Goal: Navigation & Orientation: Find specific page/section

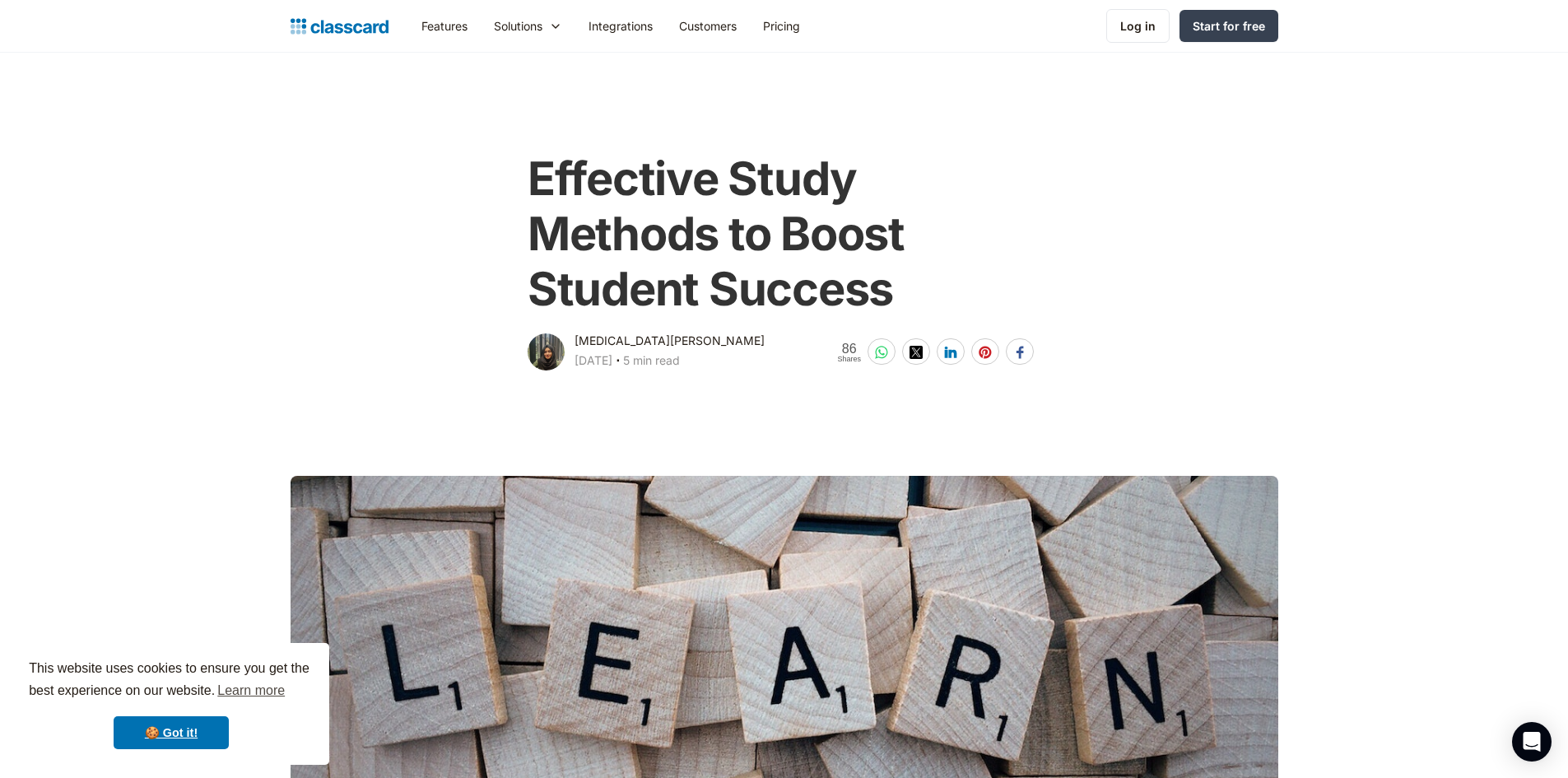
click at [361, 33] on img "home" at bounding box center [340, 26] width 98 height 23
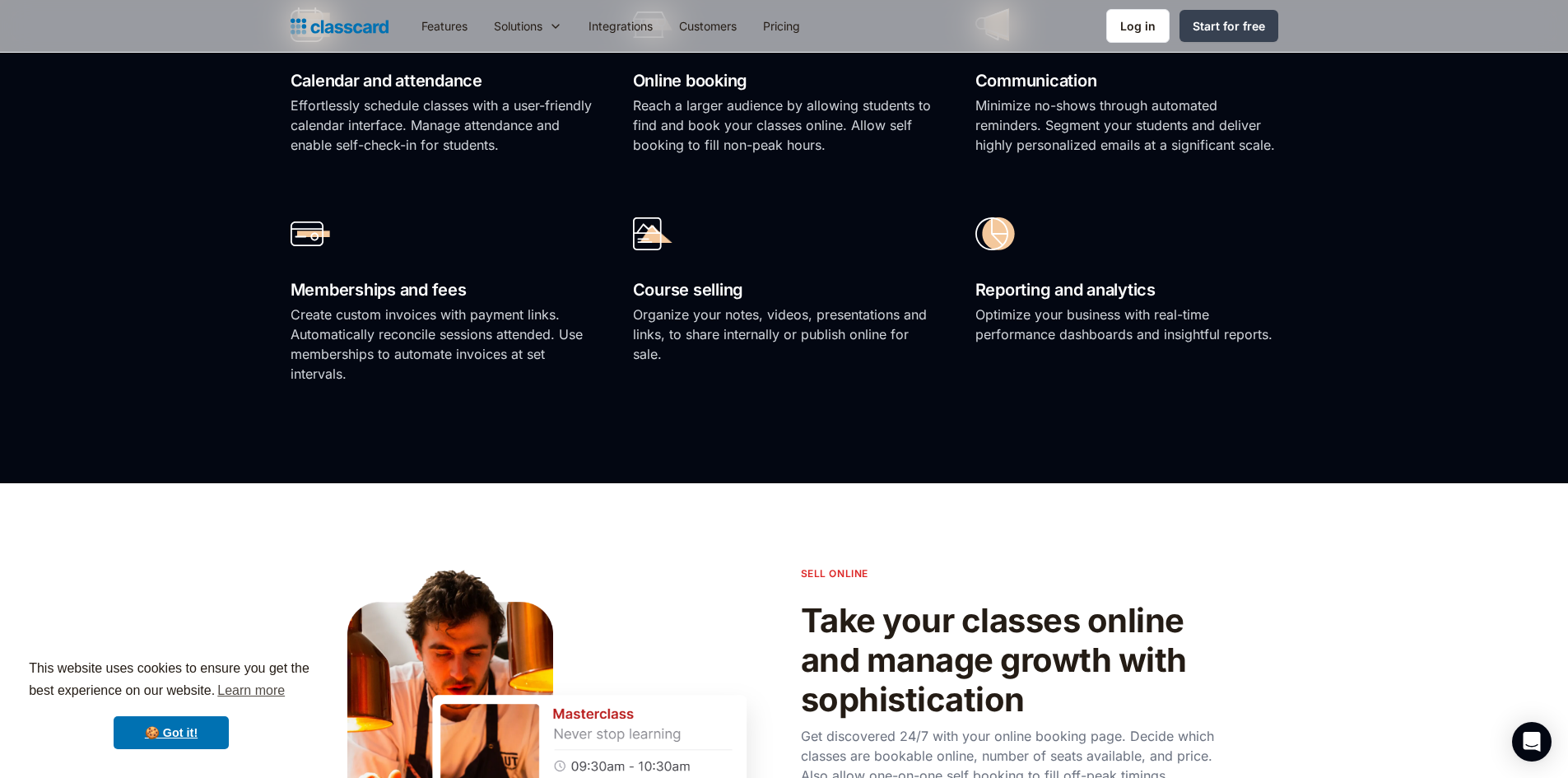
scroll to position [659, 0]
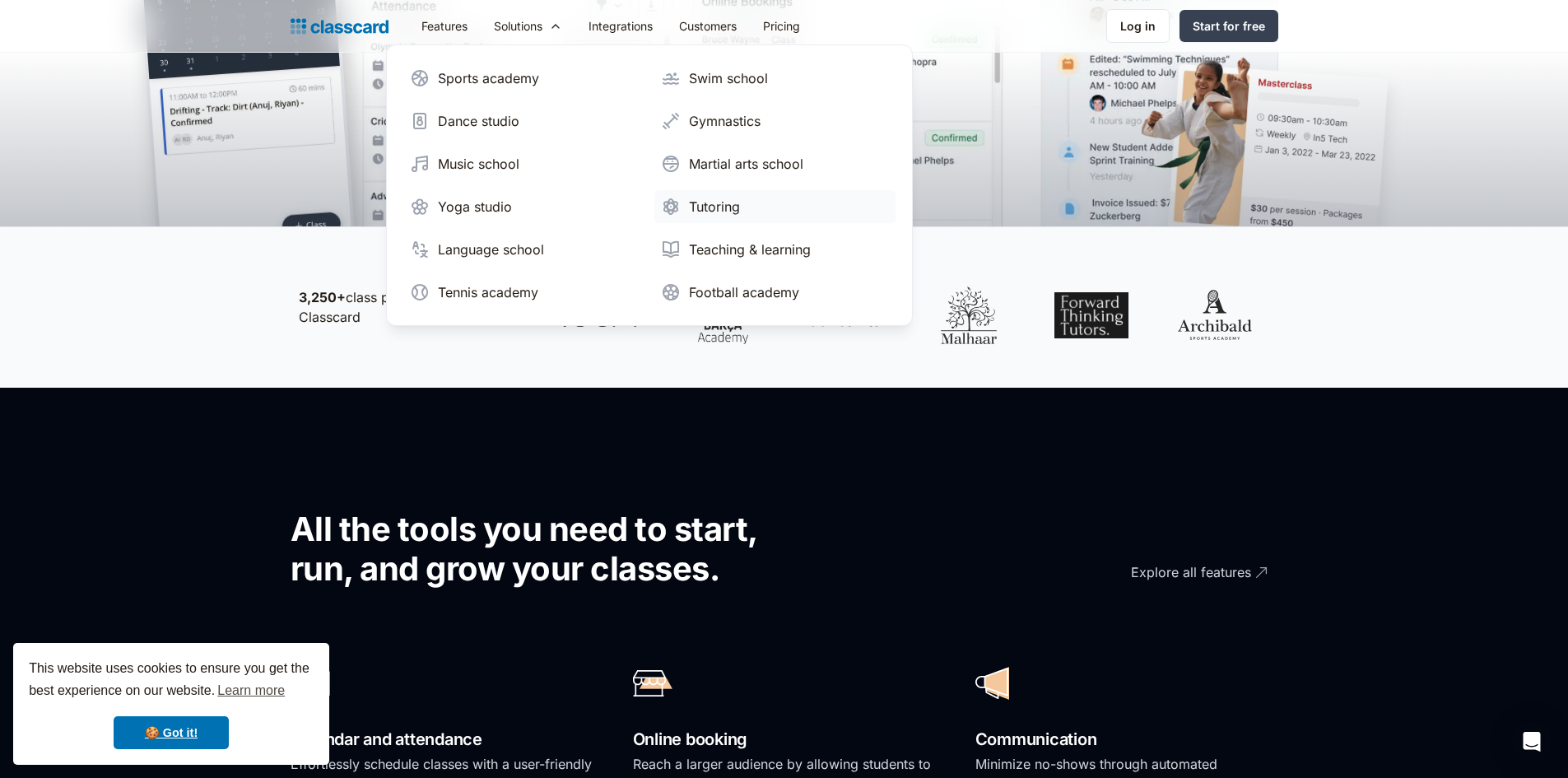
click at [736, 207] on div "Tutoring" at bounding box center [714, 207] width 51 height 20
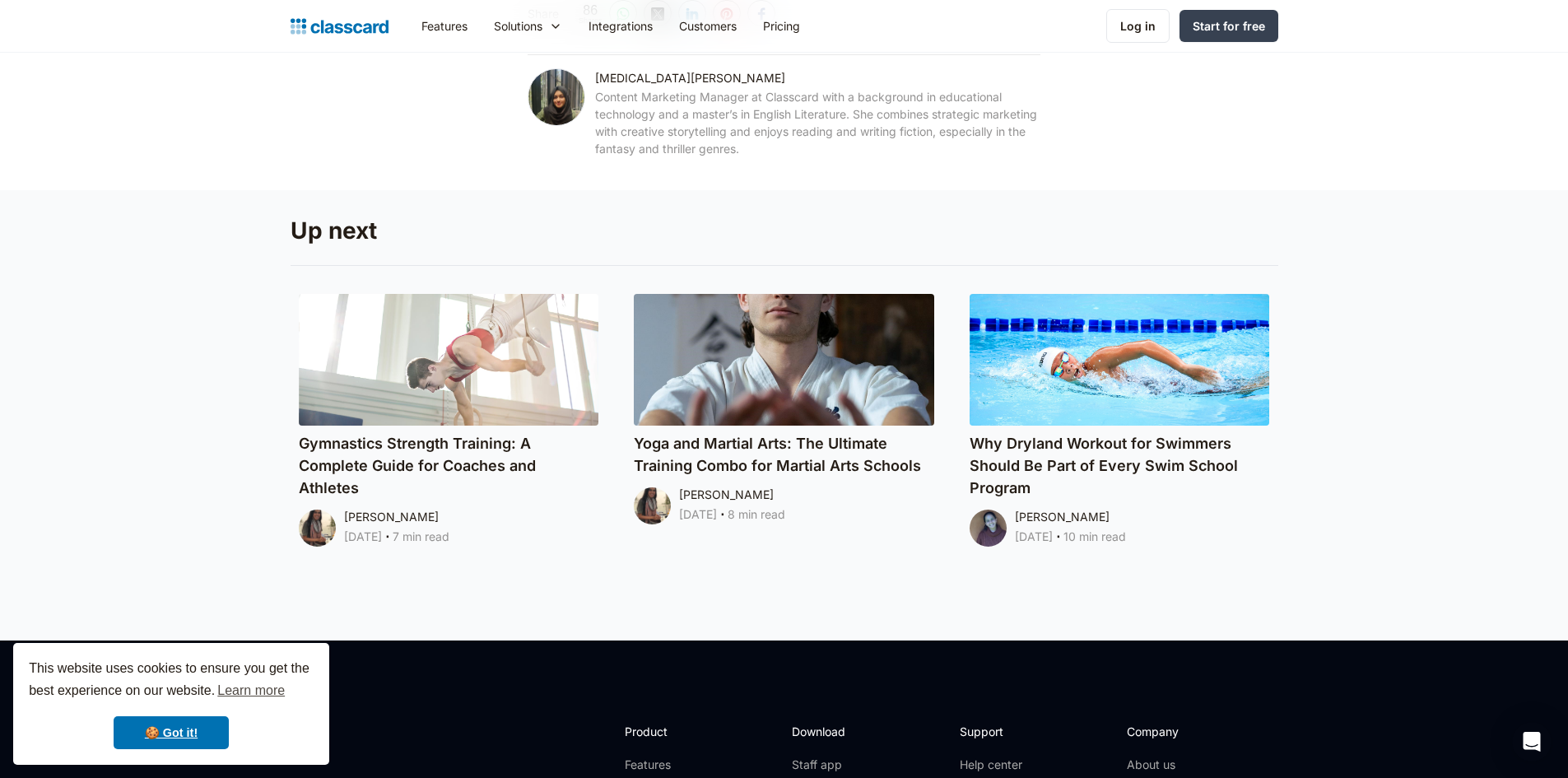
scroll to position [10619, 0]
